Goal: Information Seeking & Learning: Learn about a topic

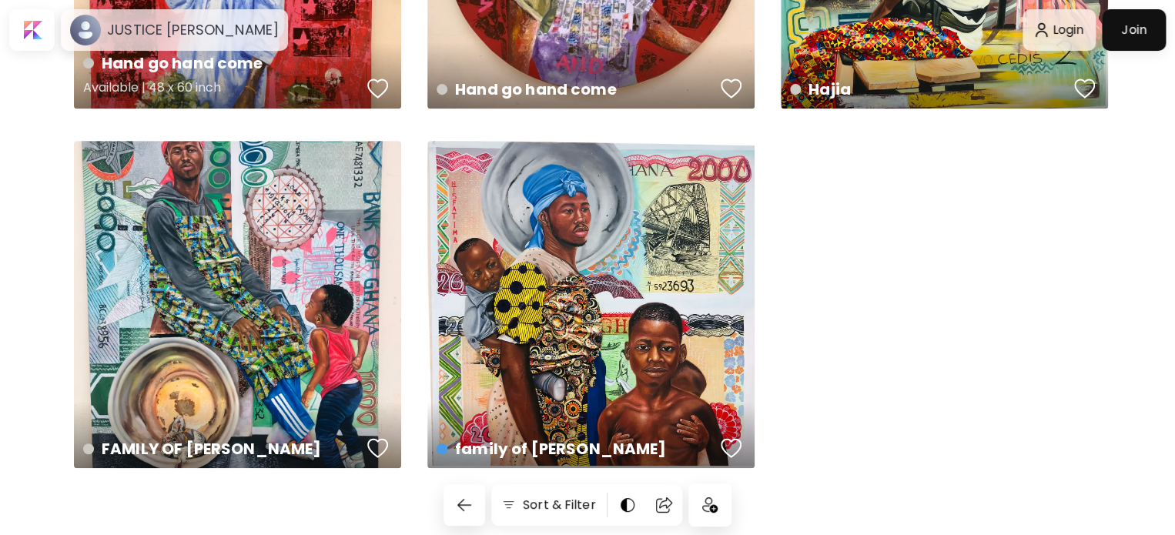
scroll to position [285, 0]
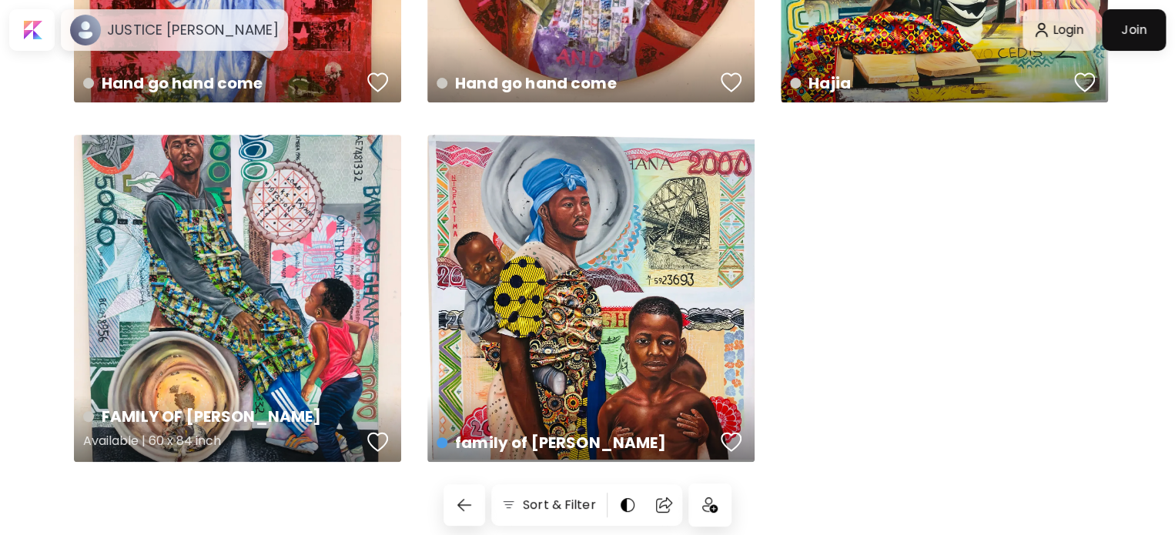
click at [283, 187] on div "FAMILY OF FATIMA Available | 60 x 84 inch" at bounding box center [237, 298] width 327 height 327
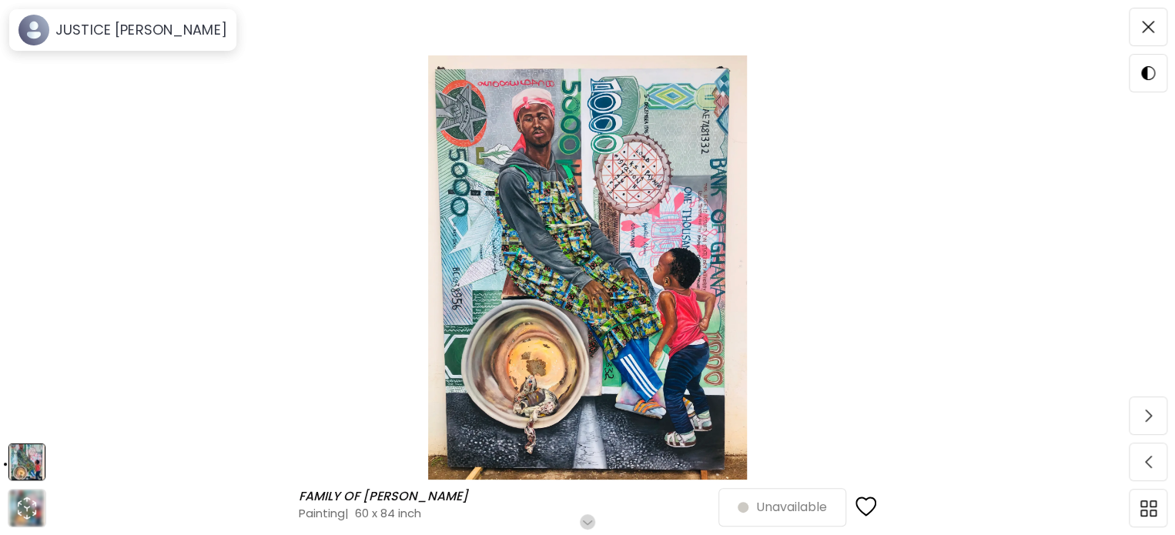
scroll to position [108, 0]
click at [391, 194] on img at bounding box center [588, 267] width 1046 height 424
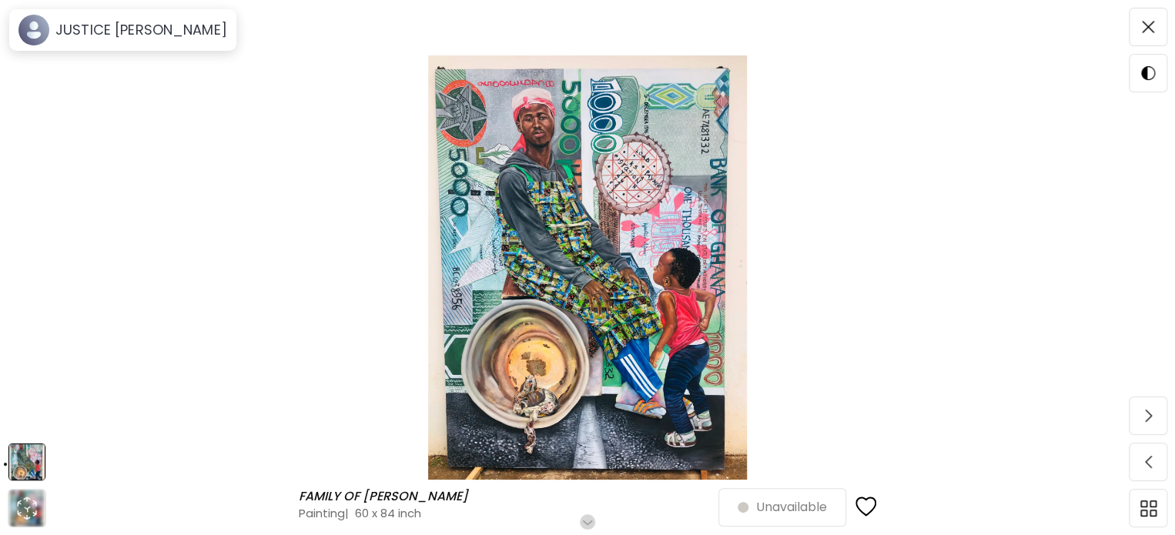
click at [627, 135] on img at bounding box center [588, 267] width 1046 height 424
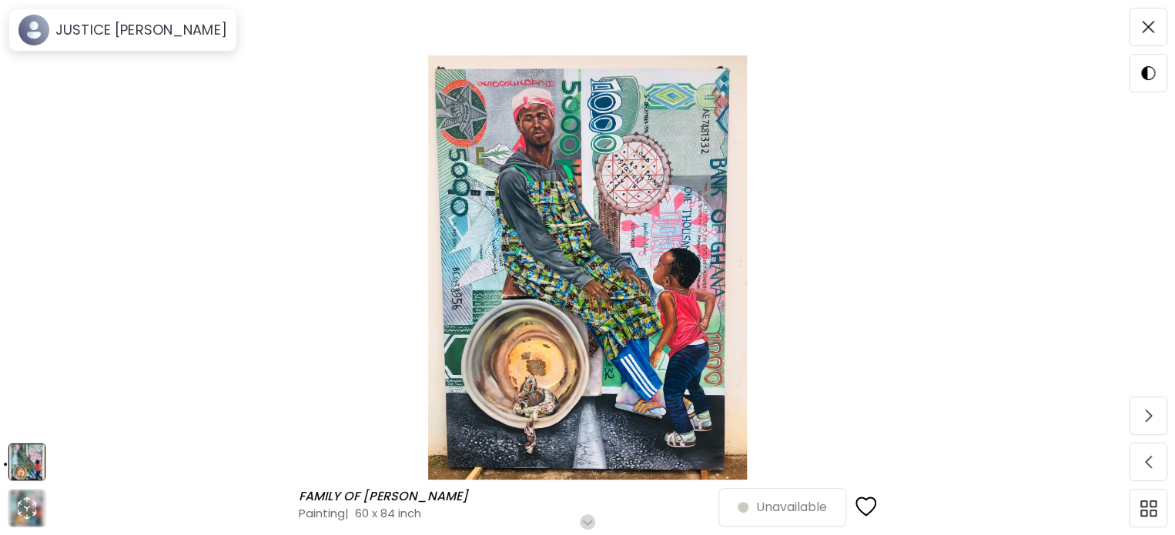
click at [872, 159] on img at bounding box center [588, 267] width 1046 height 424
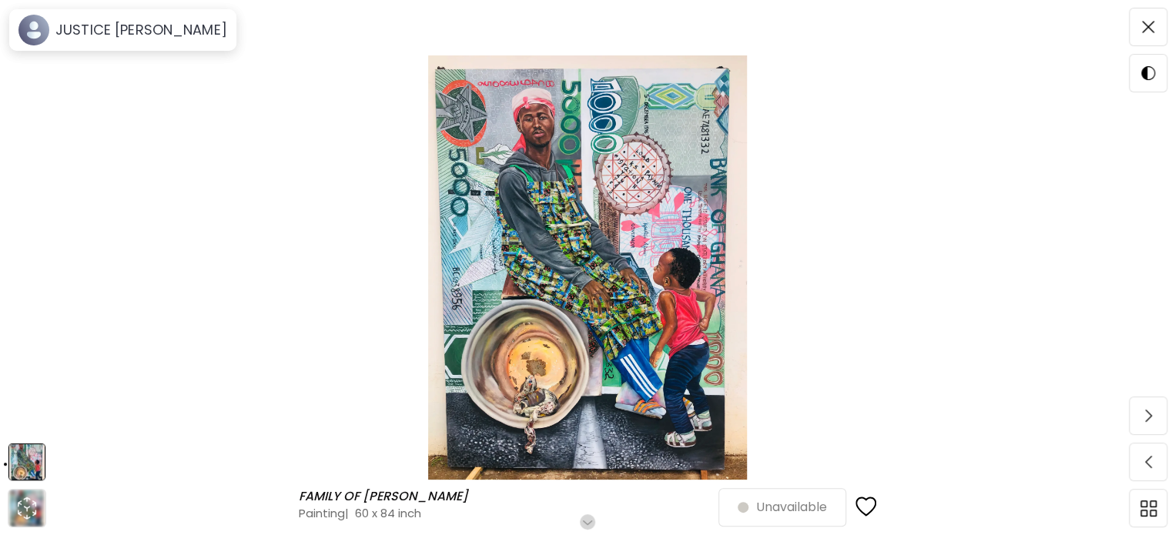
click at [1080, 119] on img at bounding box center [588, 267] width 1046 height 424
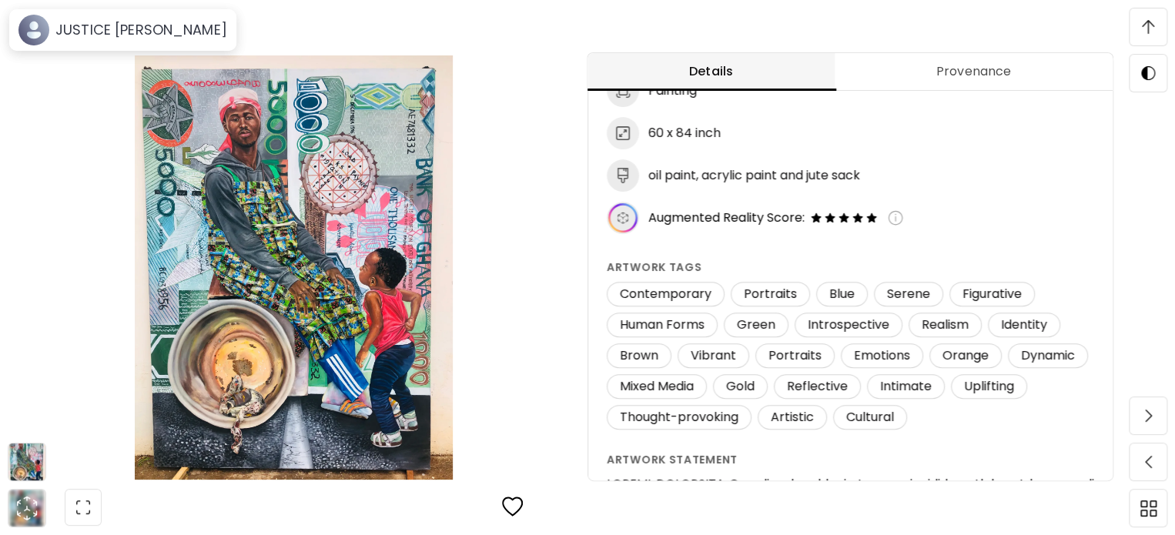
scroll to position [0, 0]
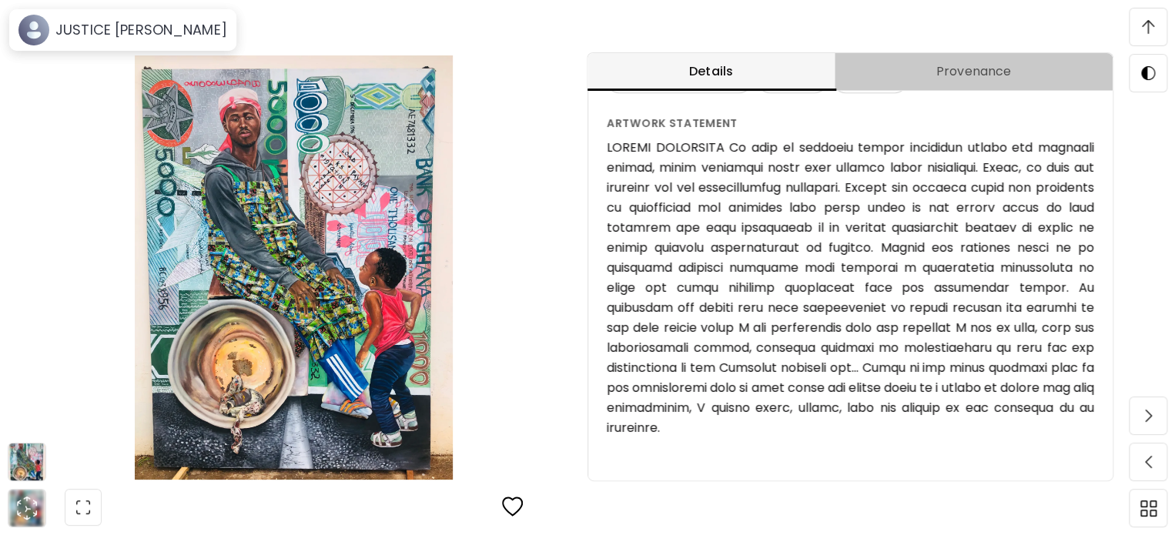
click at [1019, 78] on span "Provenance" at bounding box center [973, 71] width 259 height 18
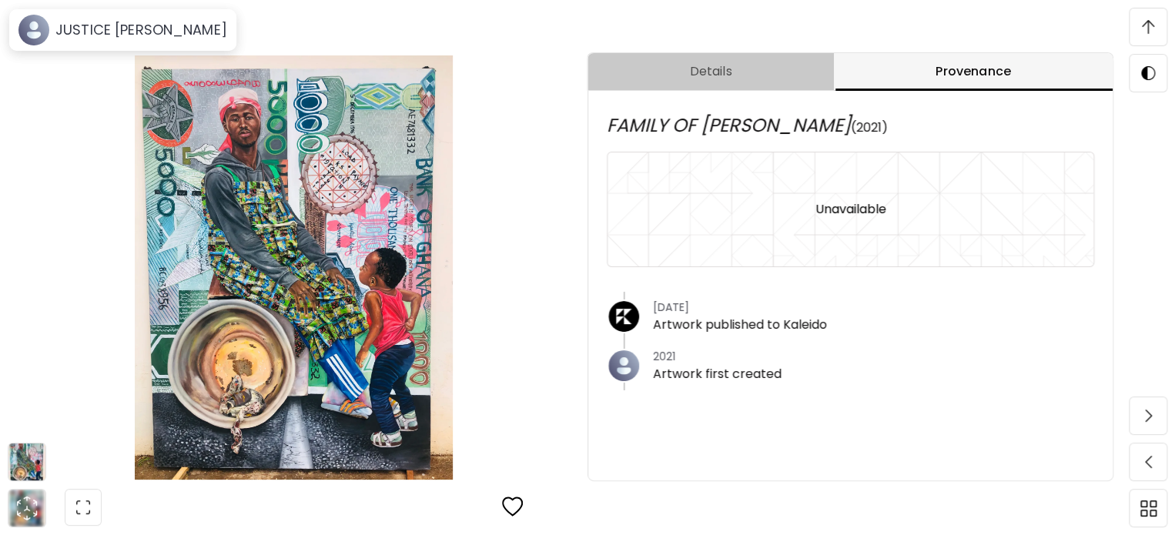
click at [716, 68] on span "Details" at bounding box center [711, 71] width 228 height 18
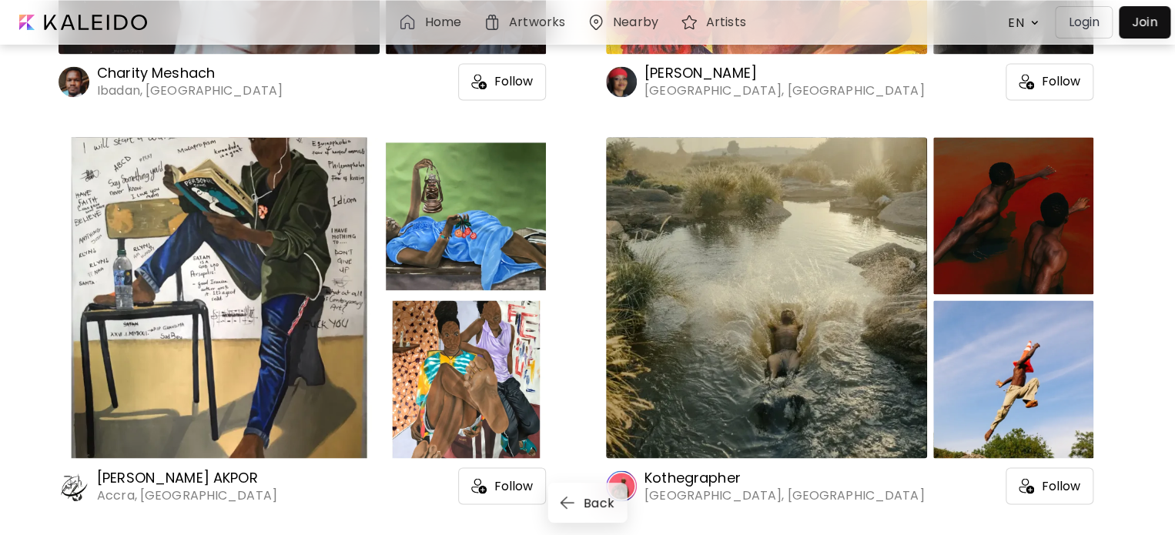
click at [353, 179] on div at bounding box center [219, 298] width 321 height 322
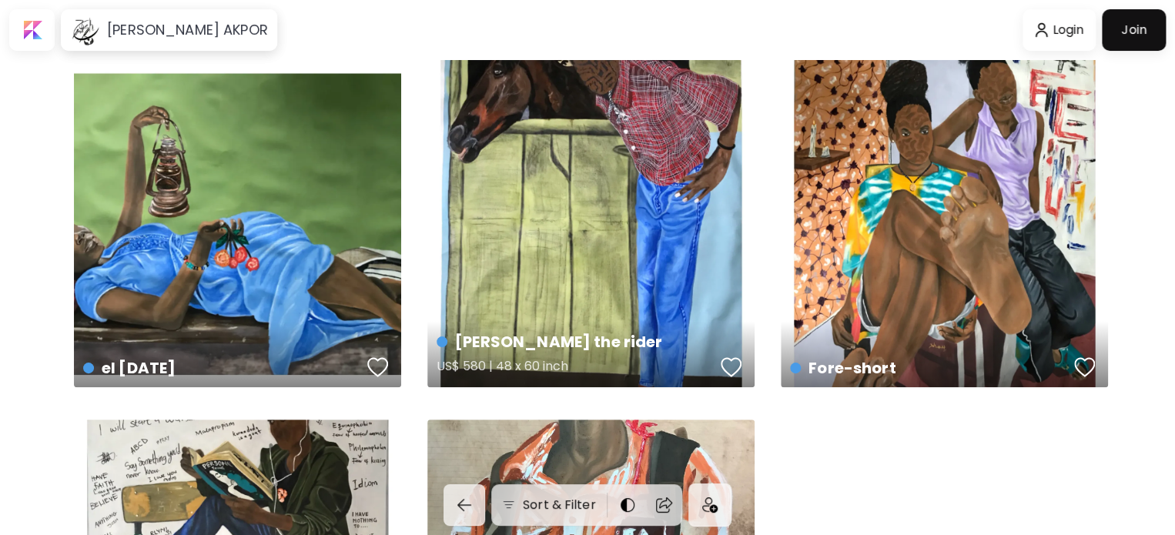
click at [504, 149] on div "[PERSON_NAME] the rider US$ 580 | 48 x 60 inch" at bounding box center [590, 223] width 327 height 327
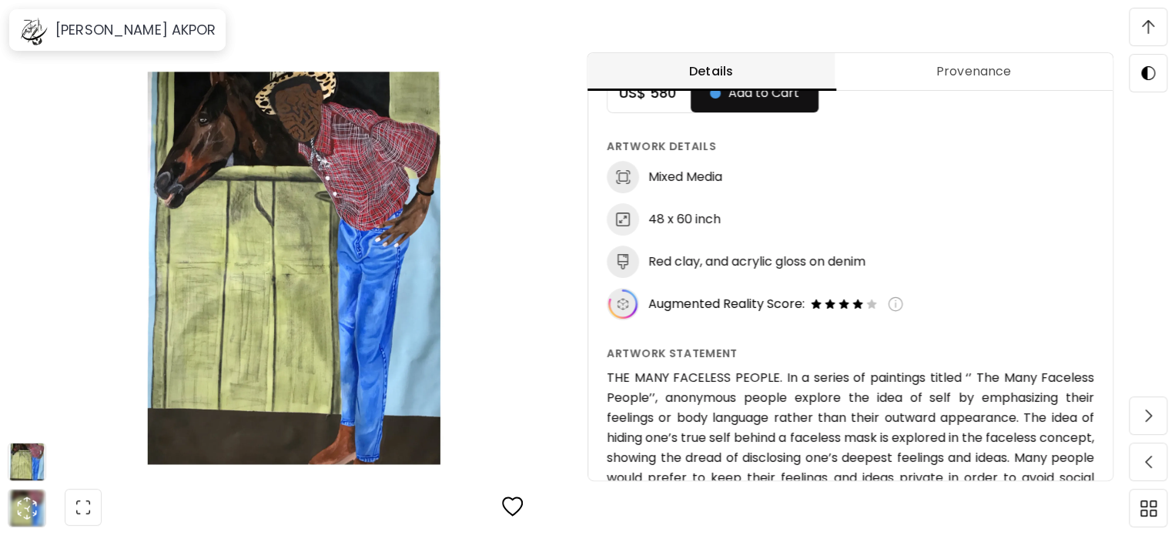
scroll to position [862, 0]
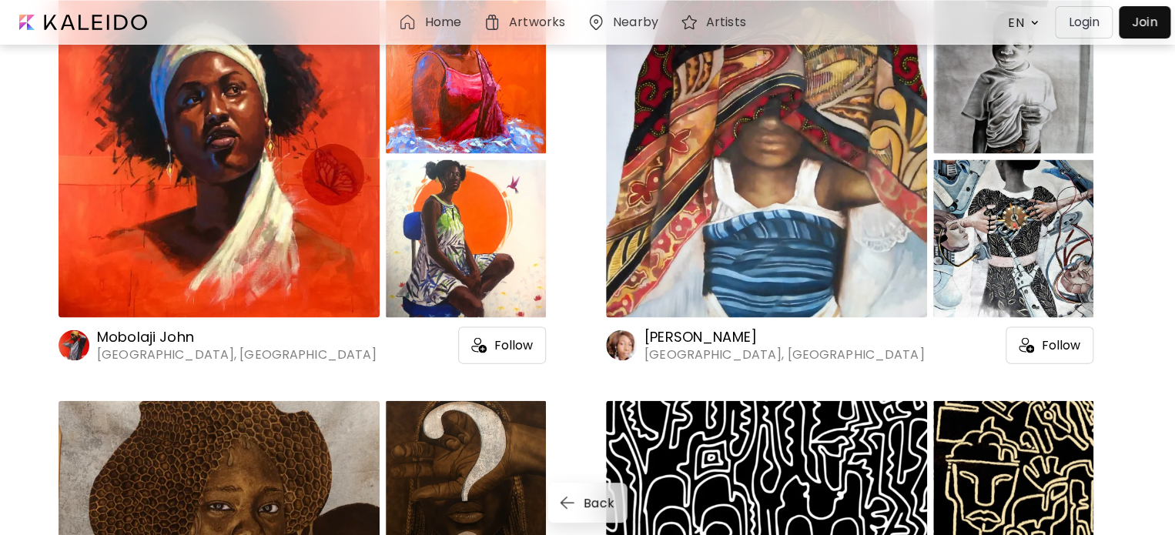
scroll to position [7345, 0]
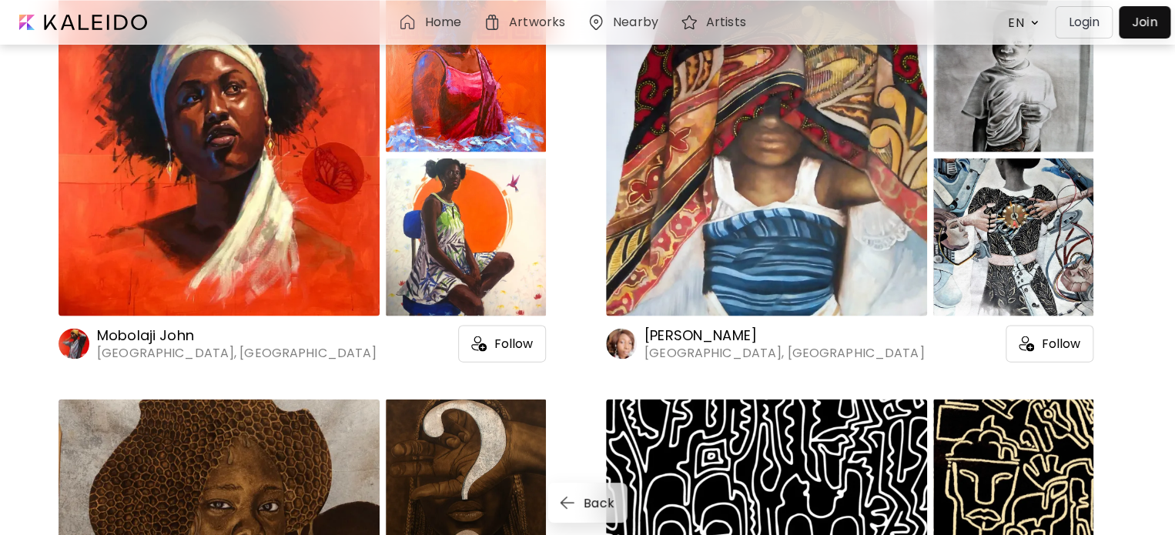
click at [334, 241] on div at bounding box center [219, 156] width 321 height 322
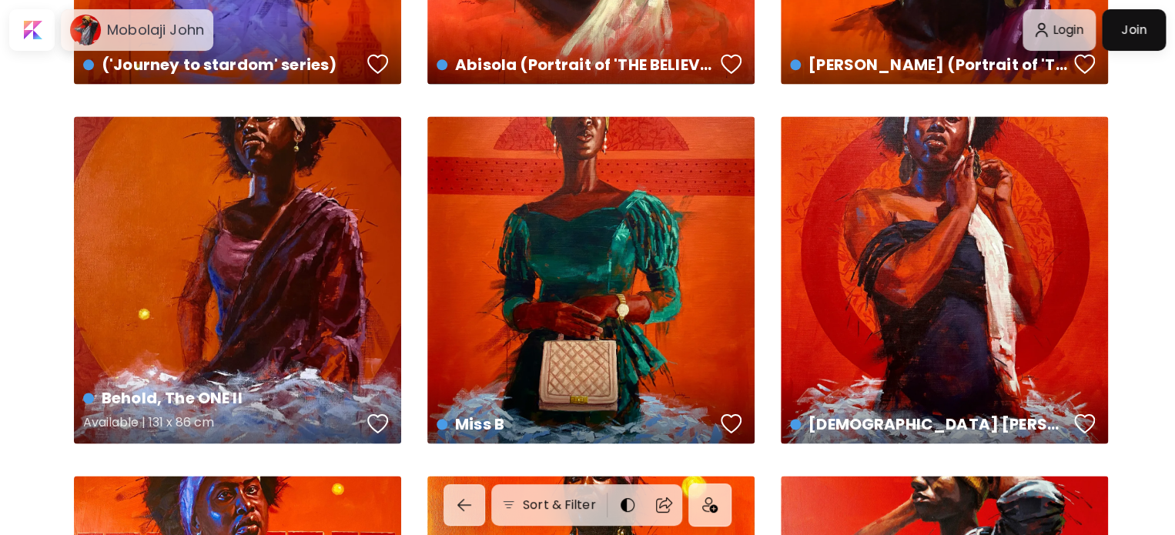
click at [291, 204] on div "Behold, The ONE II Available | 131 x 86 cm" at bounding box center [237, 279] width 327 height 327
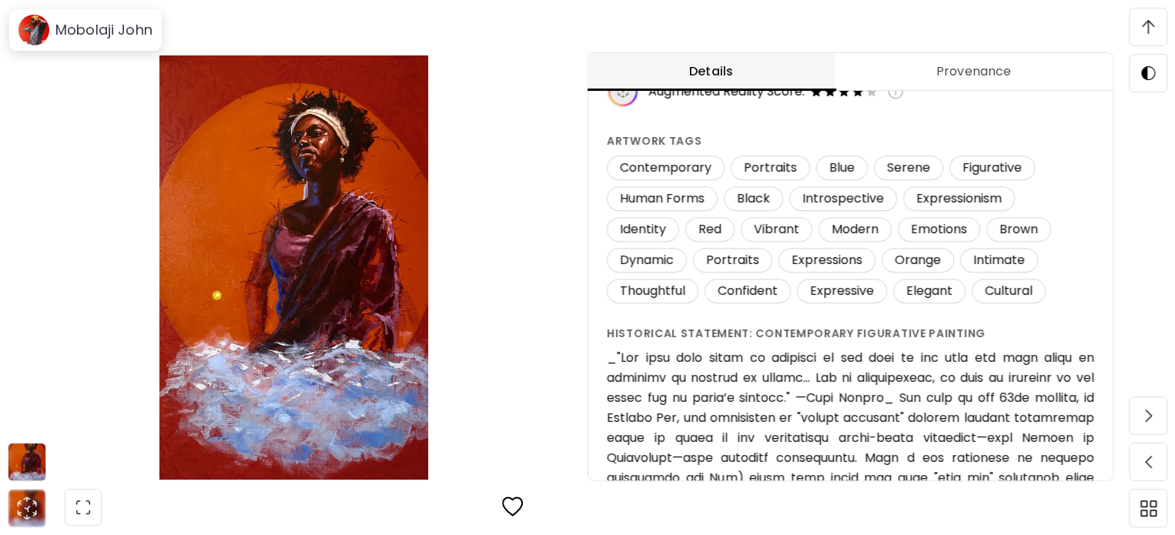
scroll to position [296, 0]
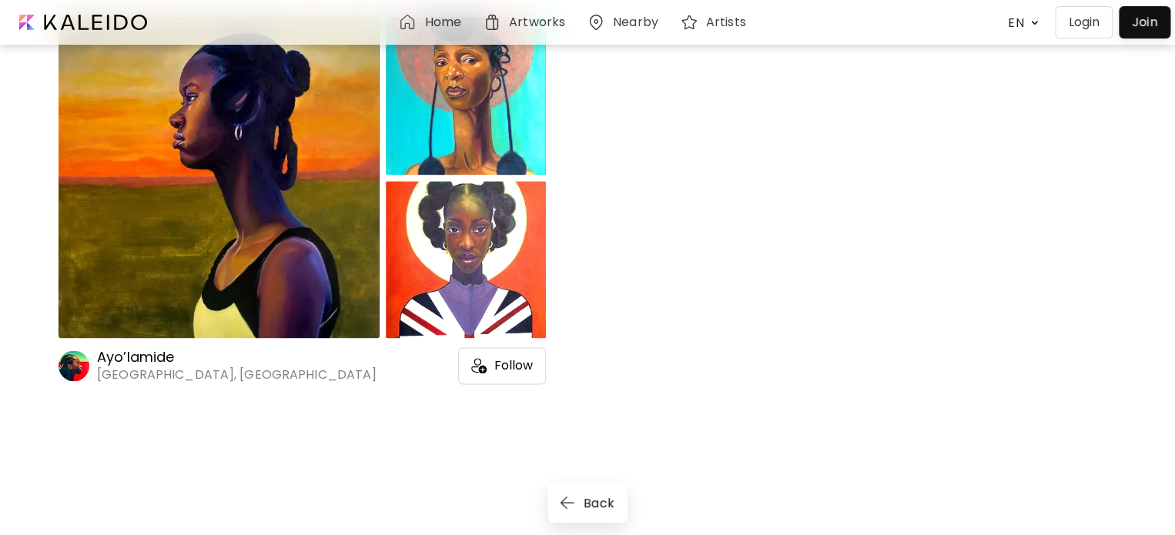
click at [275, 359] on div "[PERSON_NAME][GEOGRAPHIC_DATA], [GEOGRAPHIC_DATA] Follow" at bounding box center [302, 365] width 487 height 37
click at [165, 361] on h6 "Ayo’lamide" at bounding box center [237, 357] width 280 height 18
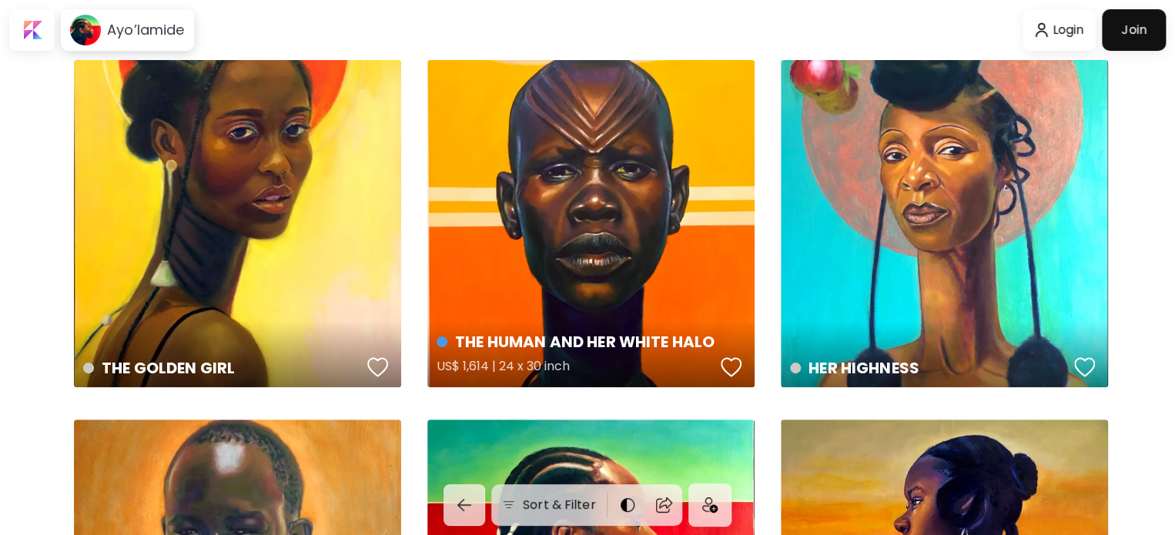
click at [609, 172] on div "THE HUMAN AND HER WHITE HALO US$ 1,614 | 24 x 30 inch" at bounding box center [590, 223] width 327 height 327
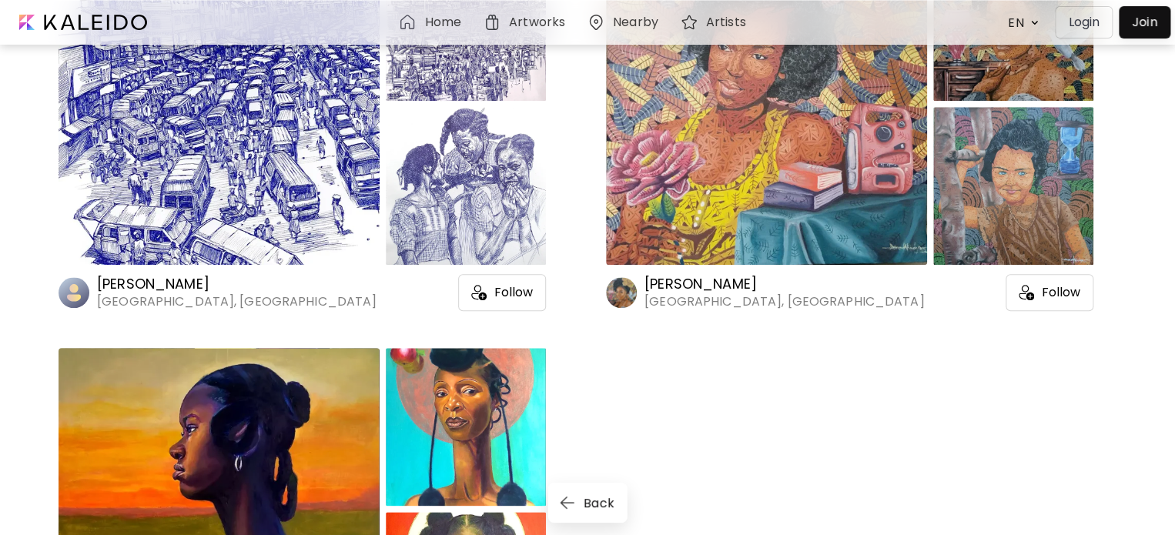
click at [203, 216] on div at bounding box center [219, 104] width 321 height 322
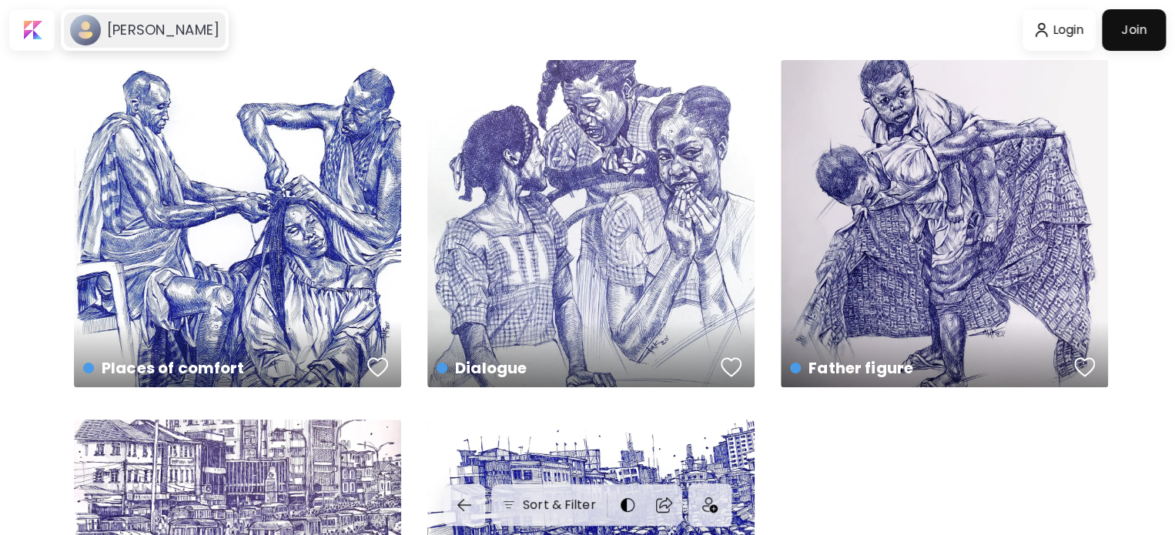
click at [129, 28] on h6 "[PERSON_NAME]" at bounding box center [163, 30] width 112 height 18
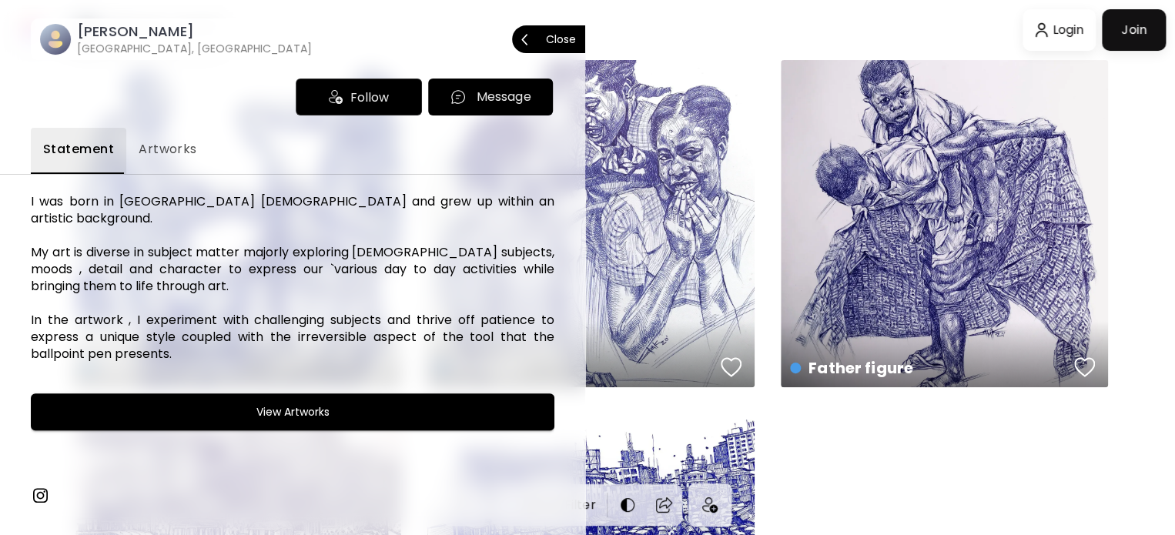
click at [571, 32] on span "Close" at bounding box center [548, 39] width 55 height 32
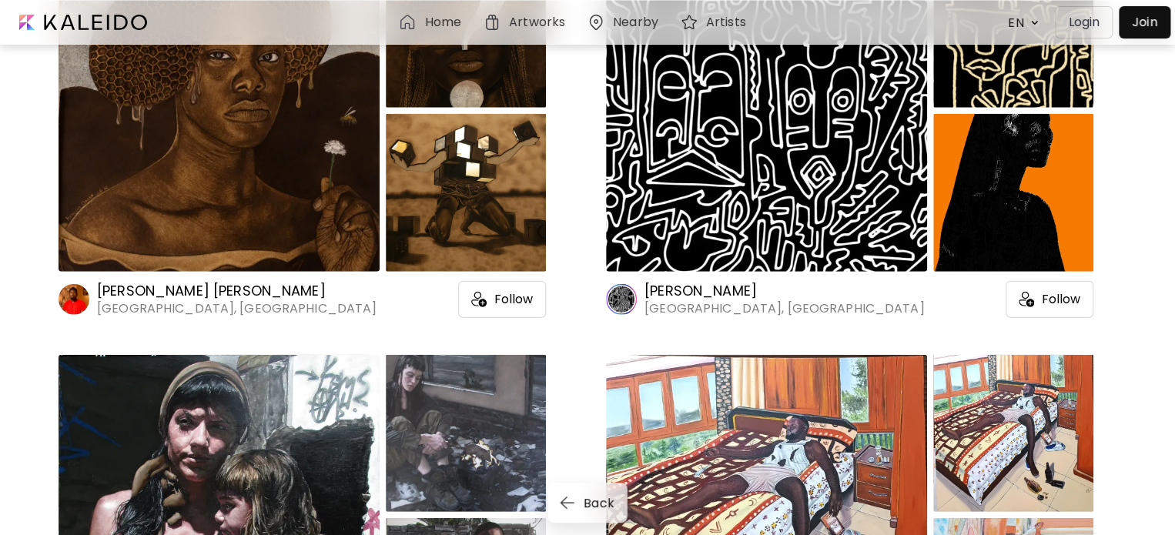
click at [626, 18] on h6 "Nearby" at bounding box center [635, 22] width 45 height 12
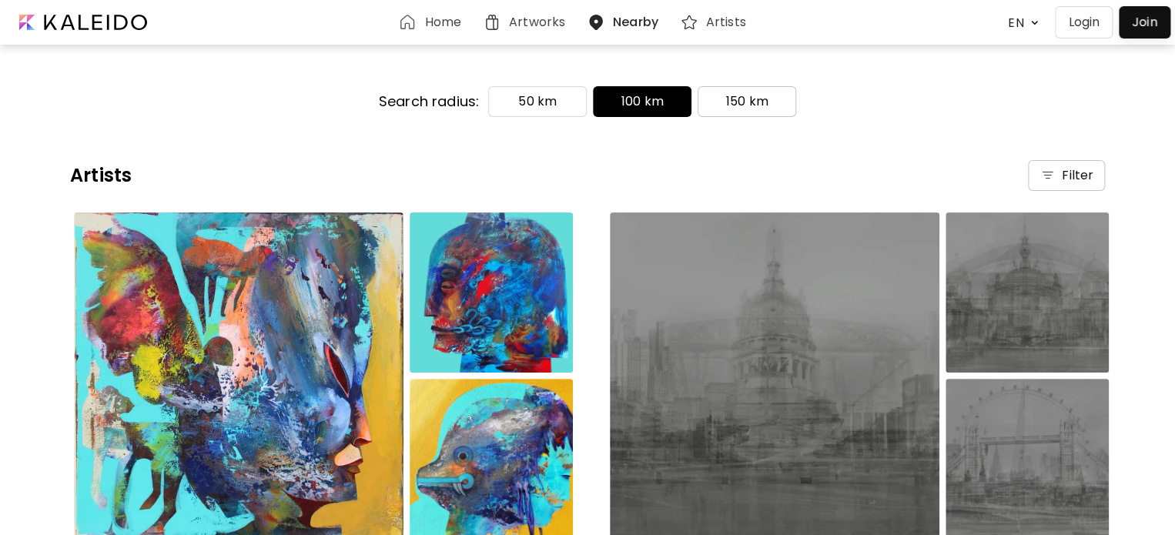
click at [708, 115] on button "150 km" at bounding box center [747, 101] width 99 height 31
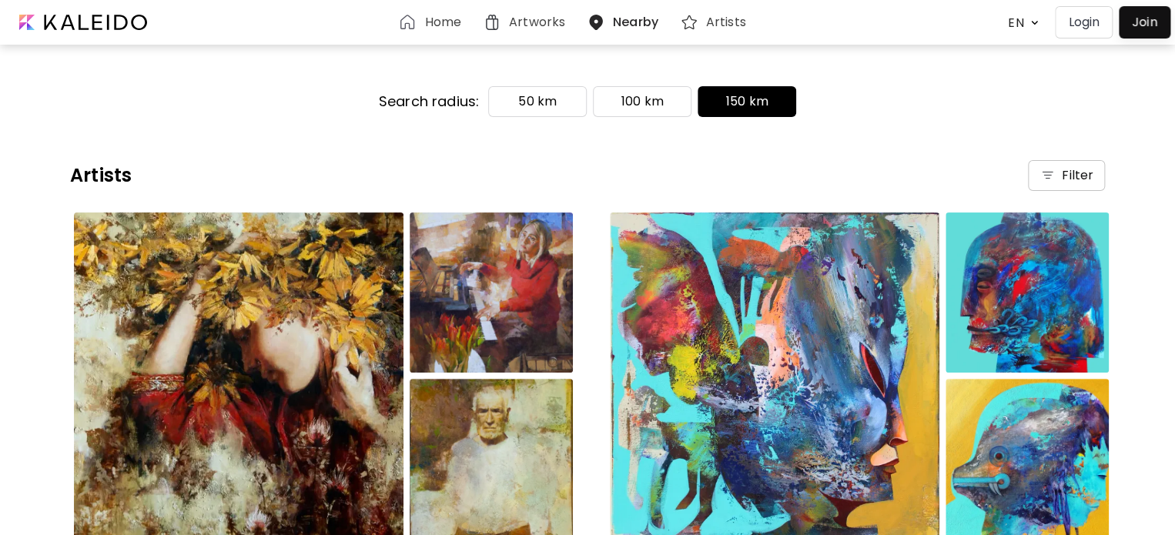
click at [521, 138] on div "Search radius: 50 km 100 km 150 km" at bounding box center [587, 101] width 1175 height 117
click at [439, 16] on h6 "Home" at bounding box center [442, 22] width 36 height 12
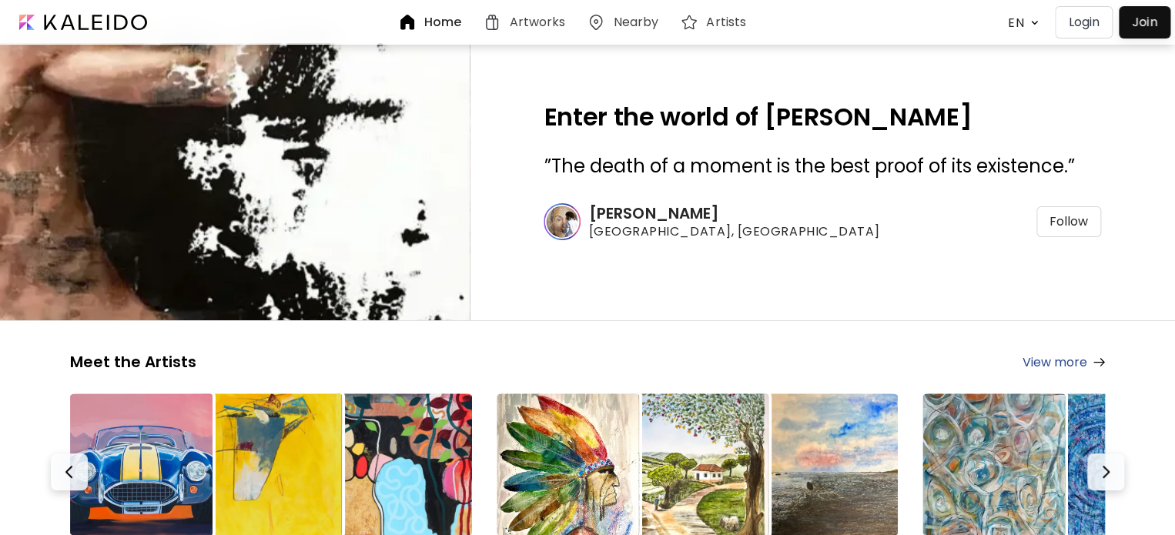
click at [728, 24] on h6 "Artists" at bounding box center [726, 22] width 40 height 12
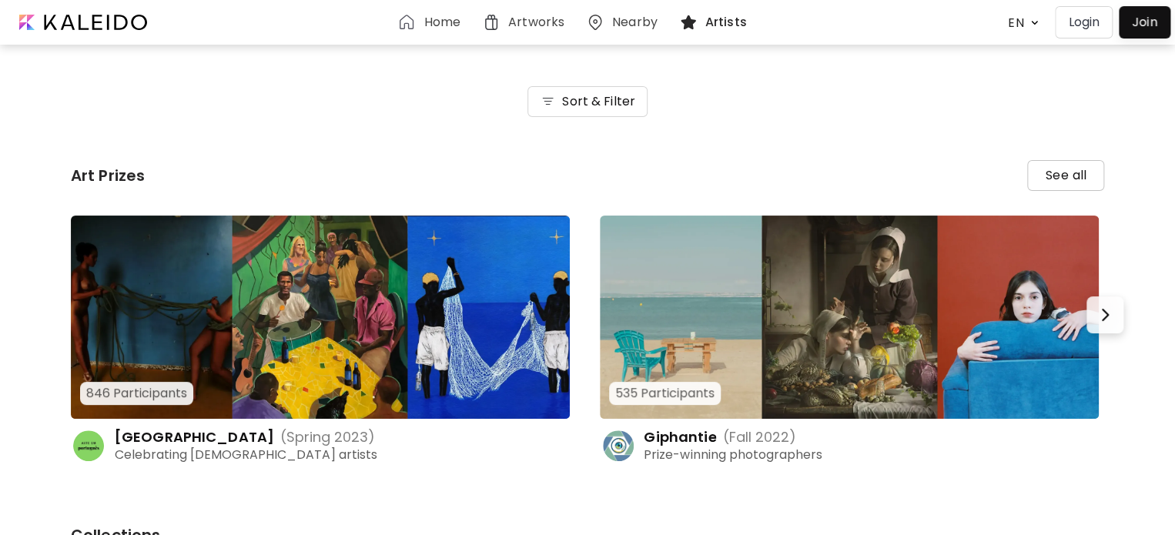
click at [387, 381] on img at bounding box center [320, 317] width 499 height 203
